Goal: Task Accomplishment & Management: Complete application form

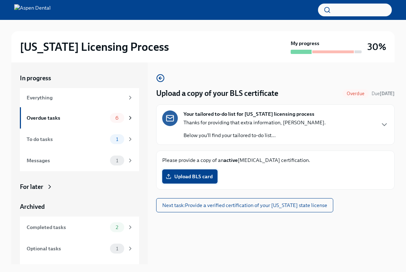
click at [198, 173] on span "Upload BLS card" at bounding box center [189, 176] width 45 height 7
click at [0, 0] on input "Upload BLS card" at bounding box center [0, 0] width 0 height 0
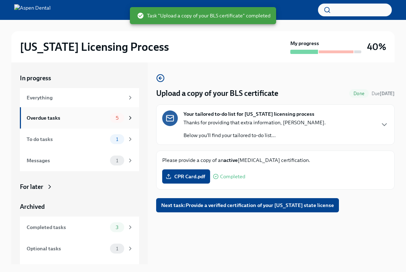
click at [123, 119] on div "5" at bounding box center [117, 118] width 14 height 10
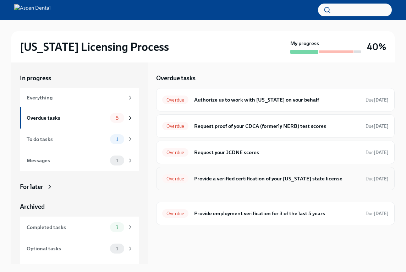
click at [195, 181] on h6 "Provide a verified certification of your [US_STATE] state license" at bounding box center [277, 179] width 166 height 8
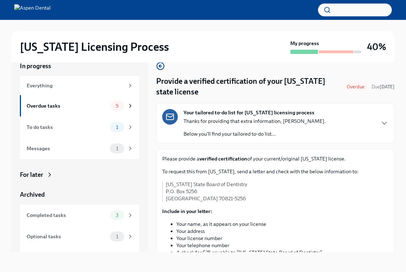
scroll to position [12, 0]
click at [341, 195] on p "[US_STATE] State Board of Dentistry P.O. [STREET_ADDRESS]" at bounding box center [277, 191] width 223 height 21
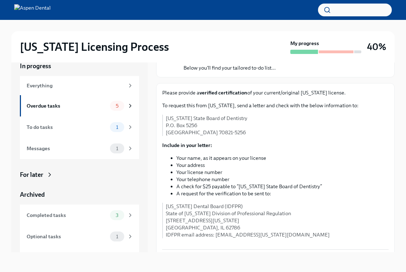
scroll to position [66, 0]
click at [123, 101] on div "5" at bounding box center [121, 106] width 23 height 10
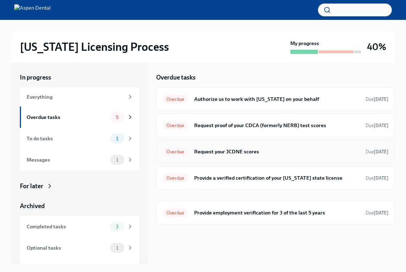
click at [228, 156] on div "Overdue Request your JCDNE scores Due [DATE]" at bounding box center [275, 151] width 226 height 11
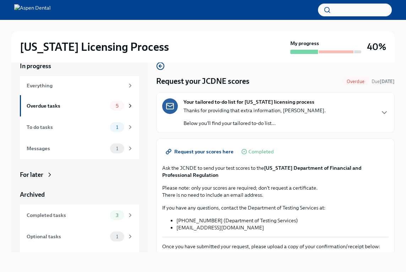
scroll to position [12, 0]
click at [219, 153] on span "Request your scores here" at bounding box center [200, 151] width 66 height 7
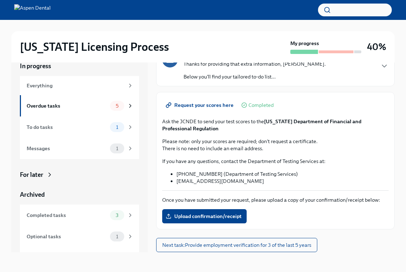
scroll to position [46, 0]
click at [126, 107] on div "5" at bounding box center [121, 106] width 23 height 10
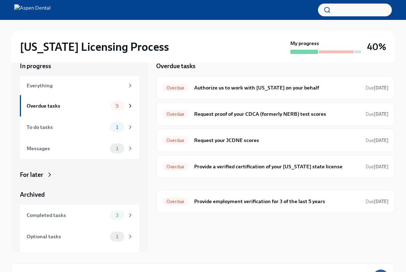
scroll to position [1, 0]
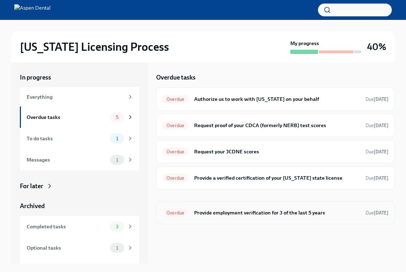
click at [265, 211] on h6 "Provide employment verification for 3 of the last 5 years" at bounding box center [277, 213] width 166 height 8
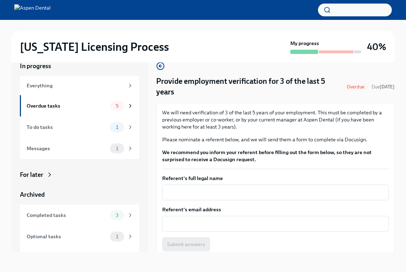
scroll to position [12, 0]
